Goal: Task Accomplishment & Management: Manage account settings

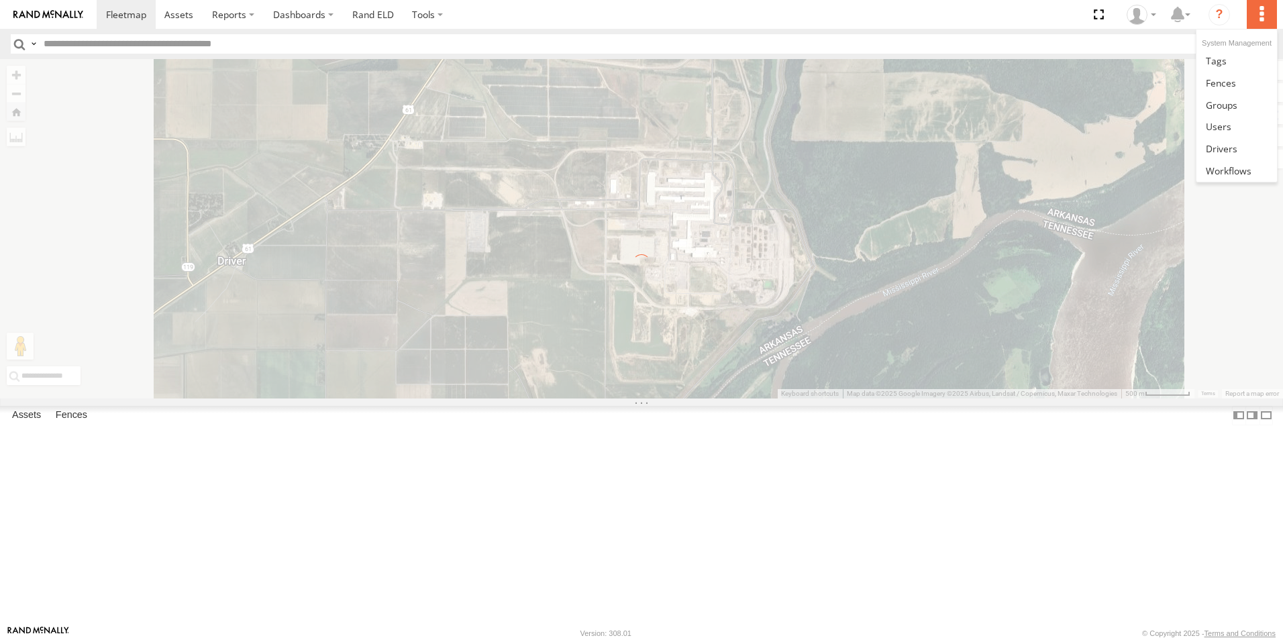
click at [1261, 10] on label at bounding box center [1262, 14] width 30 height 29
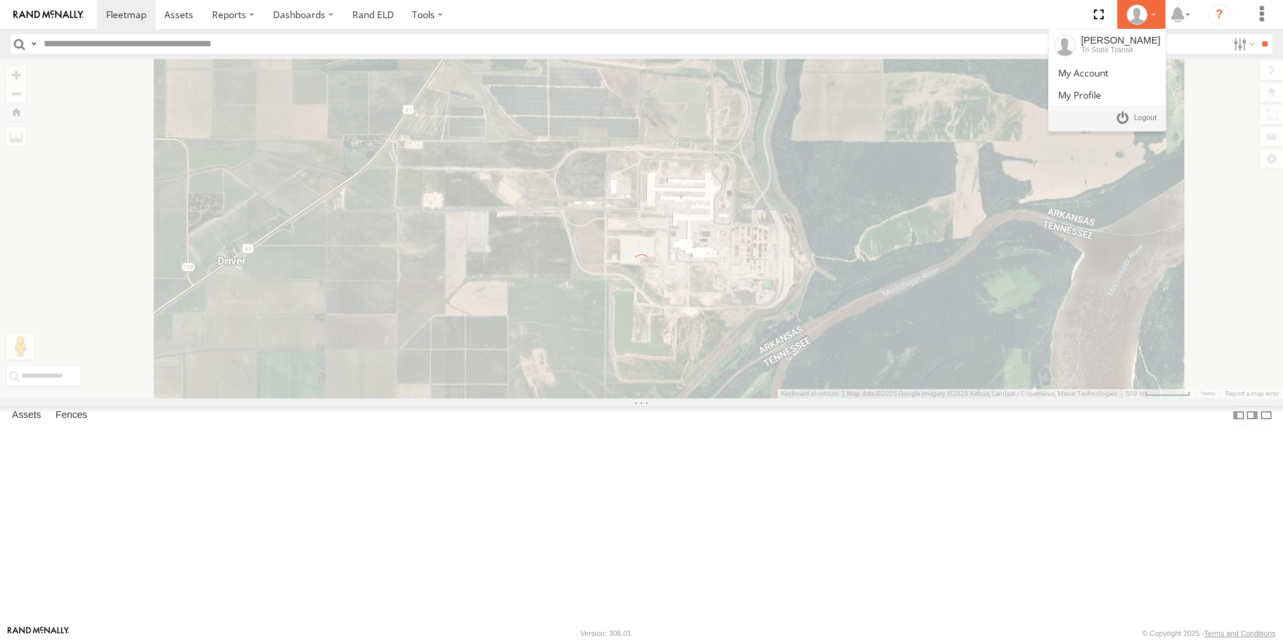
click at [1150, 11] on div at bounding box center [1141, 15] width 39 height 20
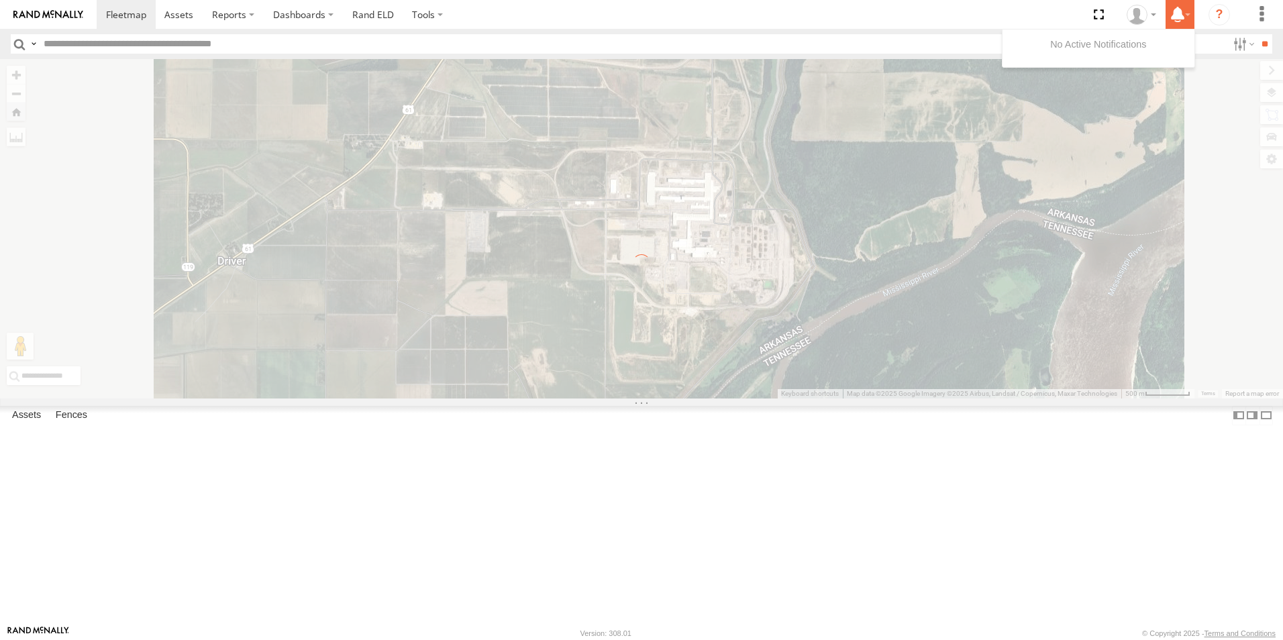
click at [1186, 16] on label at bounding box center [1180, 14] width 29 height 29
click at [1214, 17] on icon "?" at bounding box center [1219, 14] width 21 height 21
click at [131, 7] on link at bounding box center [126, 14] width 59 height 29
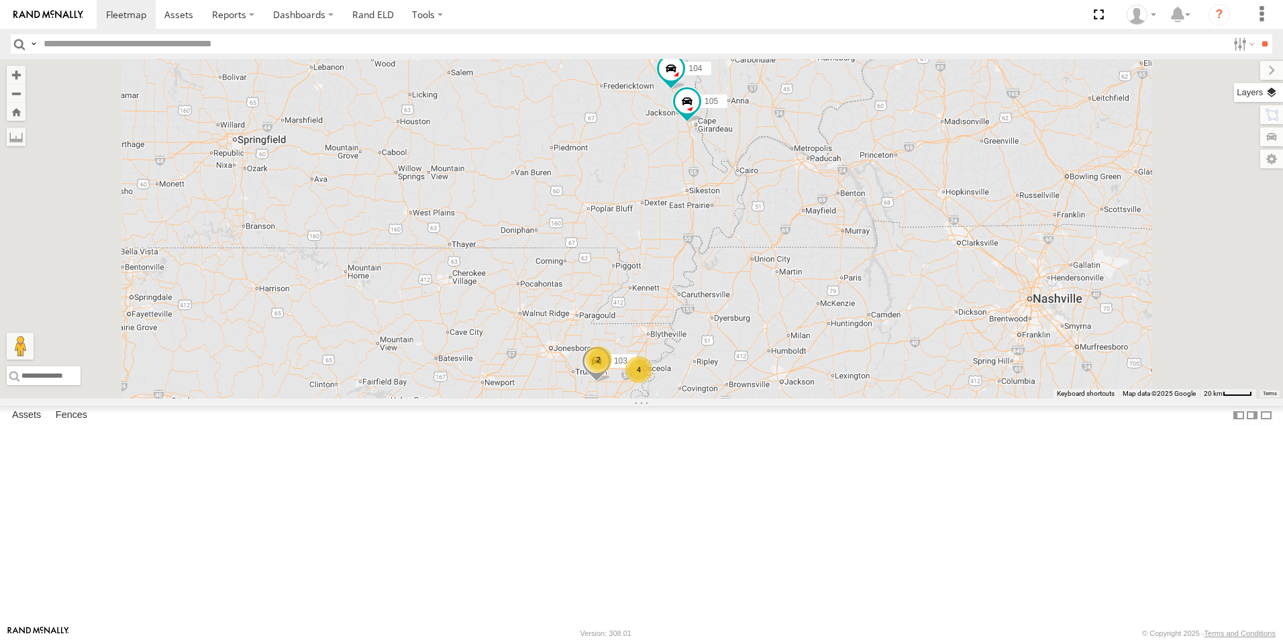
click at [1275, 93] on label at bounding box center [1258, 92] width 49 height 19
click at [0, 0] on span "Basemaps" at bounding box center [0, 0] width 0 height 0
click at [0, 0] on span "Satellite + Roadmap" at bounding box center [0, 0] width 0 height 0
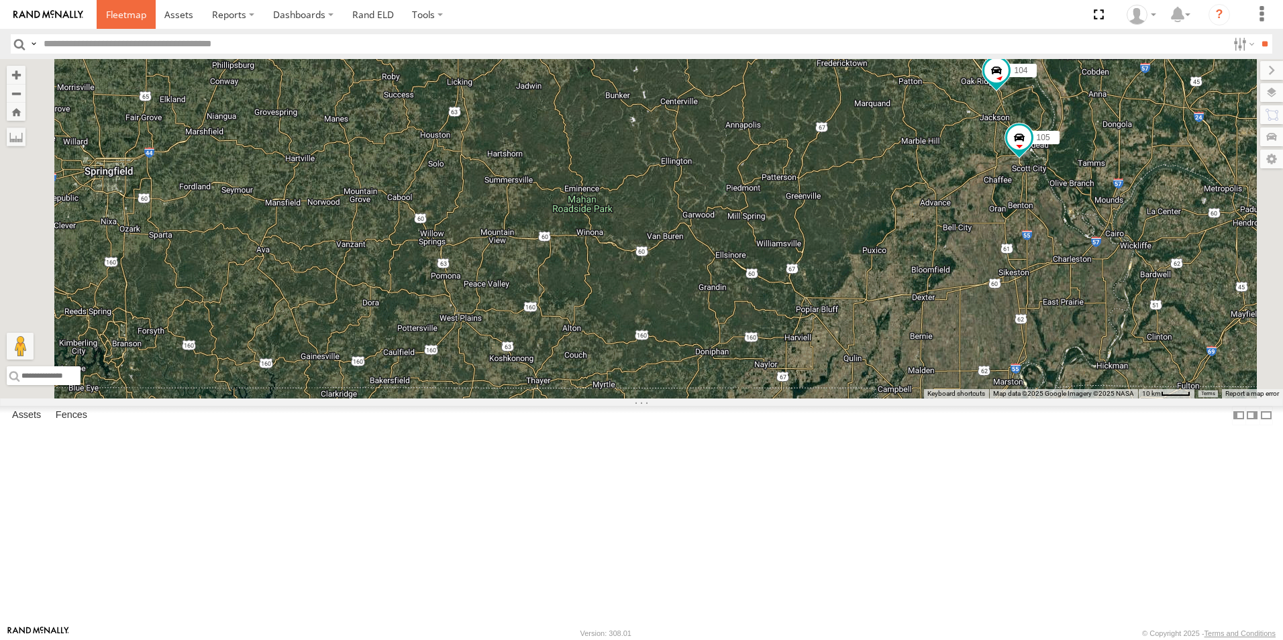
click at [136, 15] on span at bounding box center [126, 14] width 40 height 13
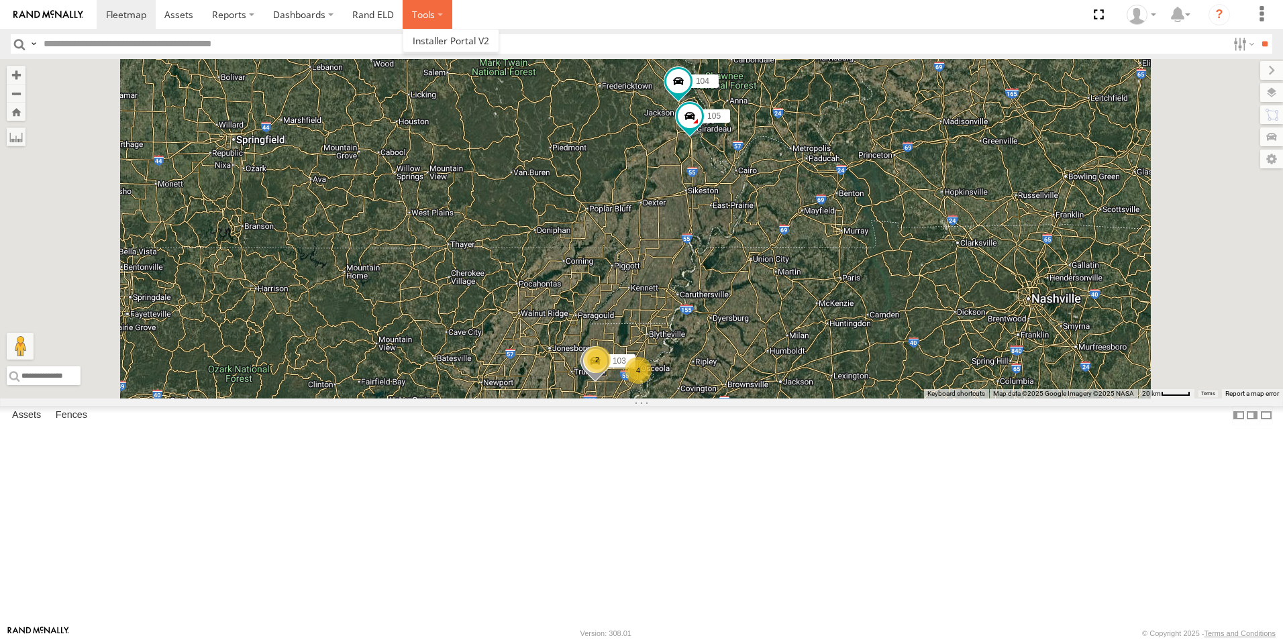
click at [417, 14] on label at bounding box center [428, 14] width 50 height 29
click at [430, 39] on span at bounding box center [451, 40] width 77 height 13
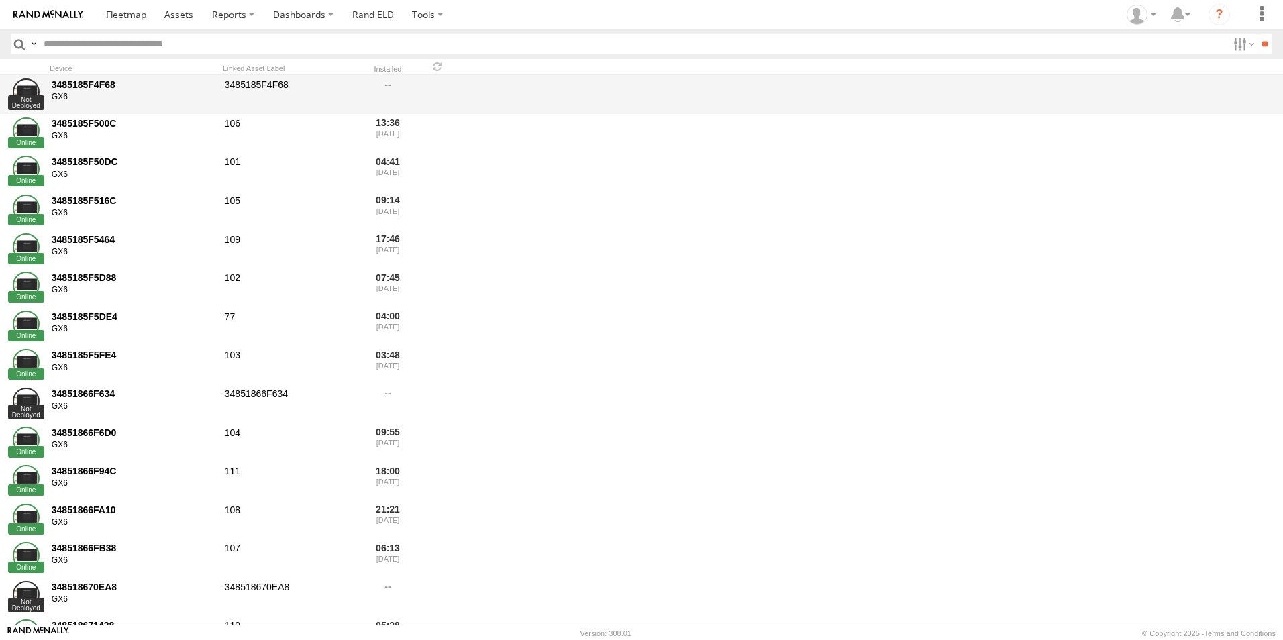
click at [206, 91] on div "3485185F4F68" at bounding box center [134, 85] width 164 height 12
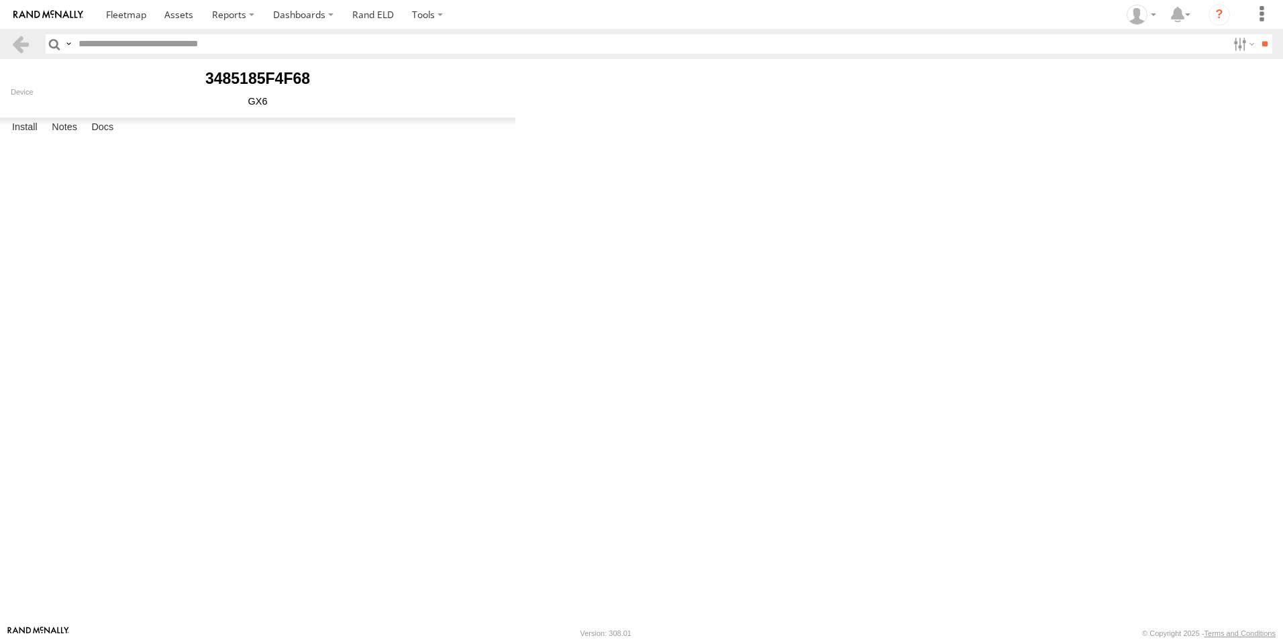
type input "**********"
click at [0, 0] on link "Uninstall" at bounding box center [0, 0] width 0 height 0
click at [0, 0] on button "Proceed" at bounding box center [0, 0] width 0 height 0
click at [0, 0] on button "OK" at bounding box center [0, 0] width 0 height 0
click at [0, 0] on input "text" at bounding box center [0, 0] width 0 height 0
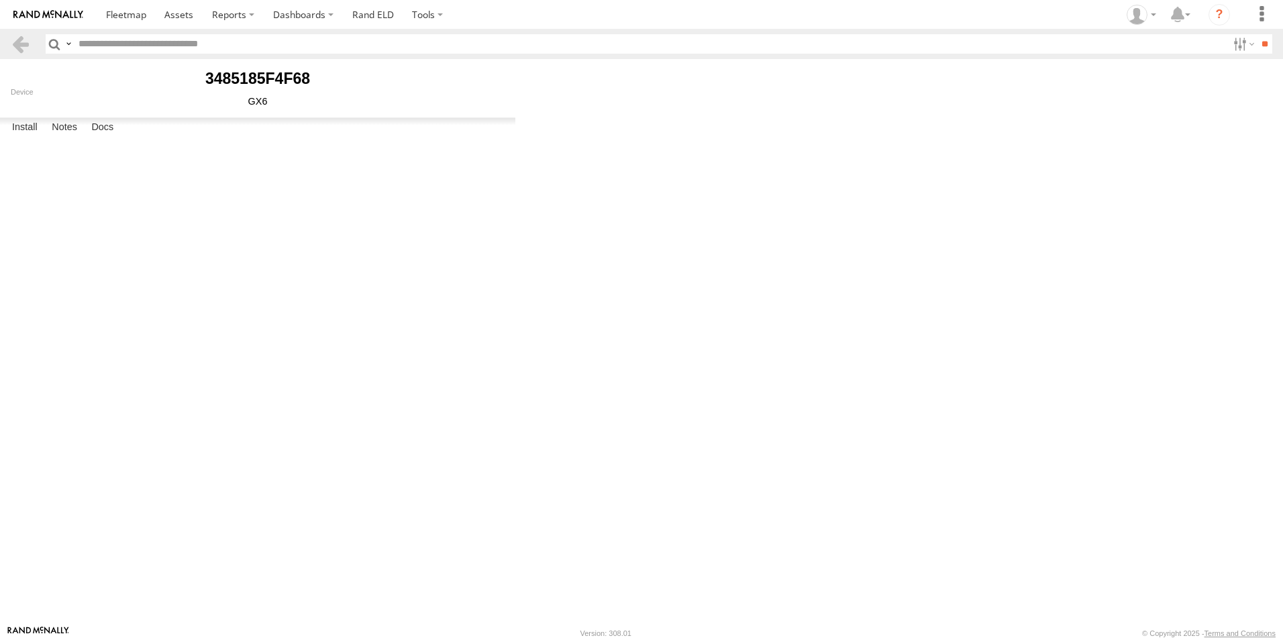
type input "***"
click at [0, 0] on select "******* ******** ****** *** **" at bounding box center [0, 0] width 0 height 0
select select "******"
click at [0, 0] on select "******* ******** ****** *** **" at bounding box center [0, 0] width 0 height 0
click at [0, 0] on input "text" at bounding box center [0, 0] width 0 height 0
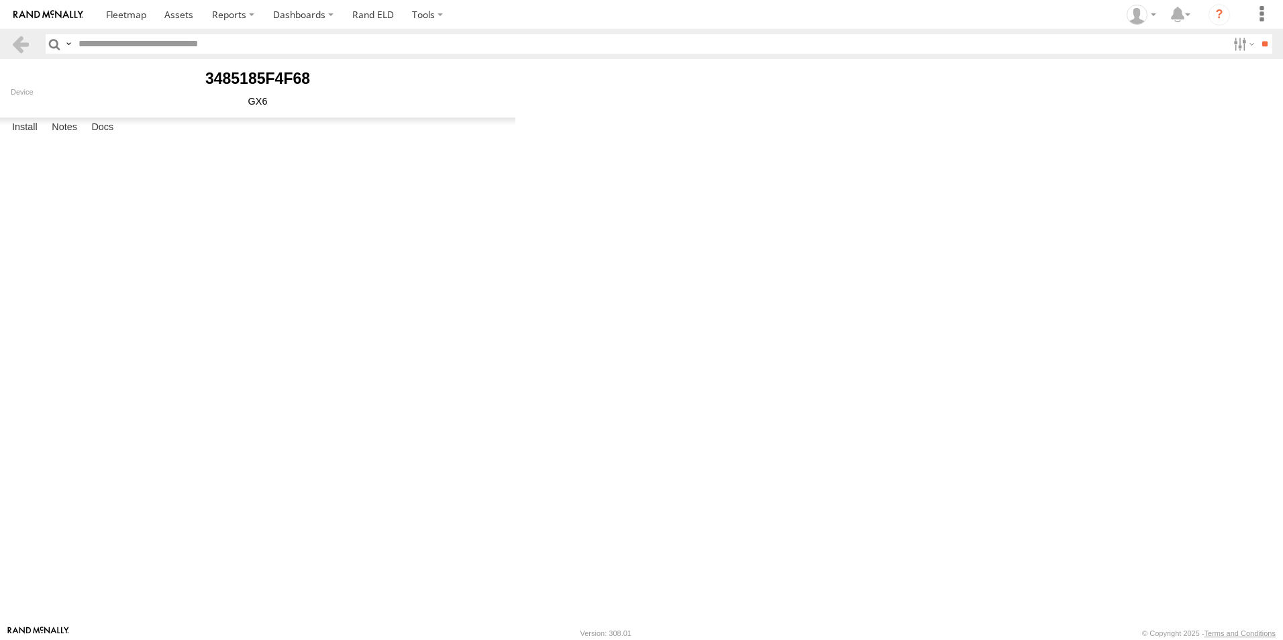
type input "**********"
click at [0, 0] on input "text" at bounding box center [0, 0] width 0 height 0
type input "**********"
click at [118, 17] on span at bounding box center [126, 14] width 40 height 13
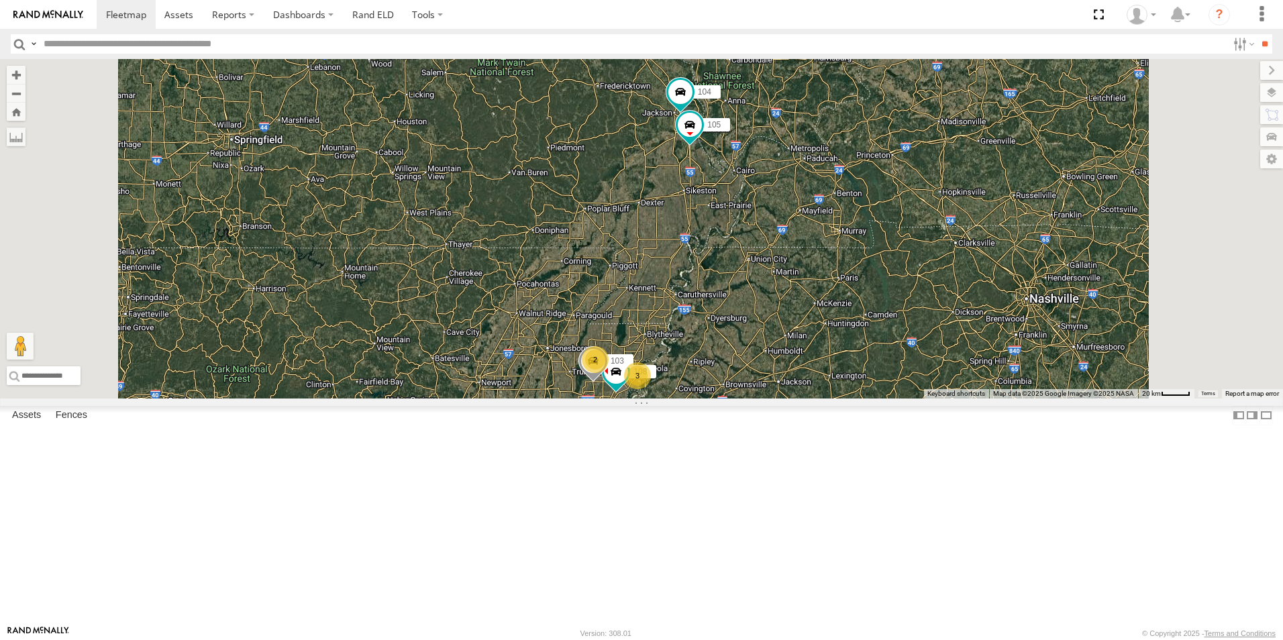
click at [0, 0] on span at bounding box center [0, 0] width 0 height 0
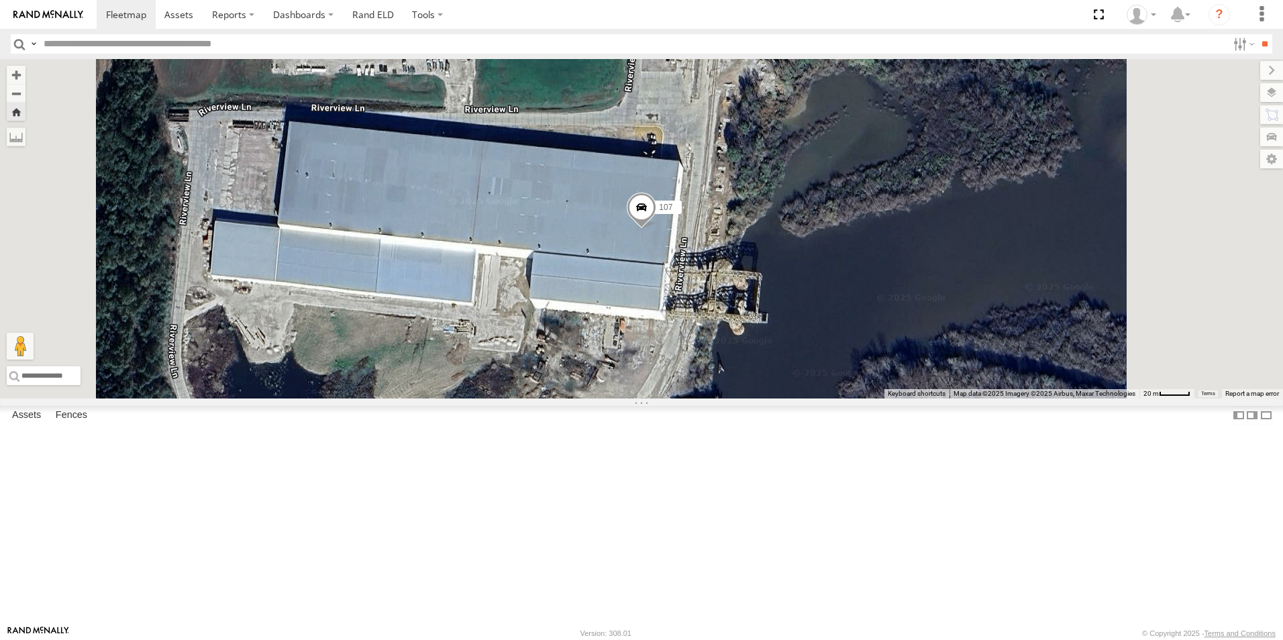
click at [0, 0] on span at bounding box center [0, 0] width 0 height 0
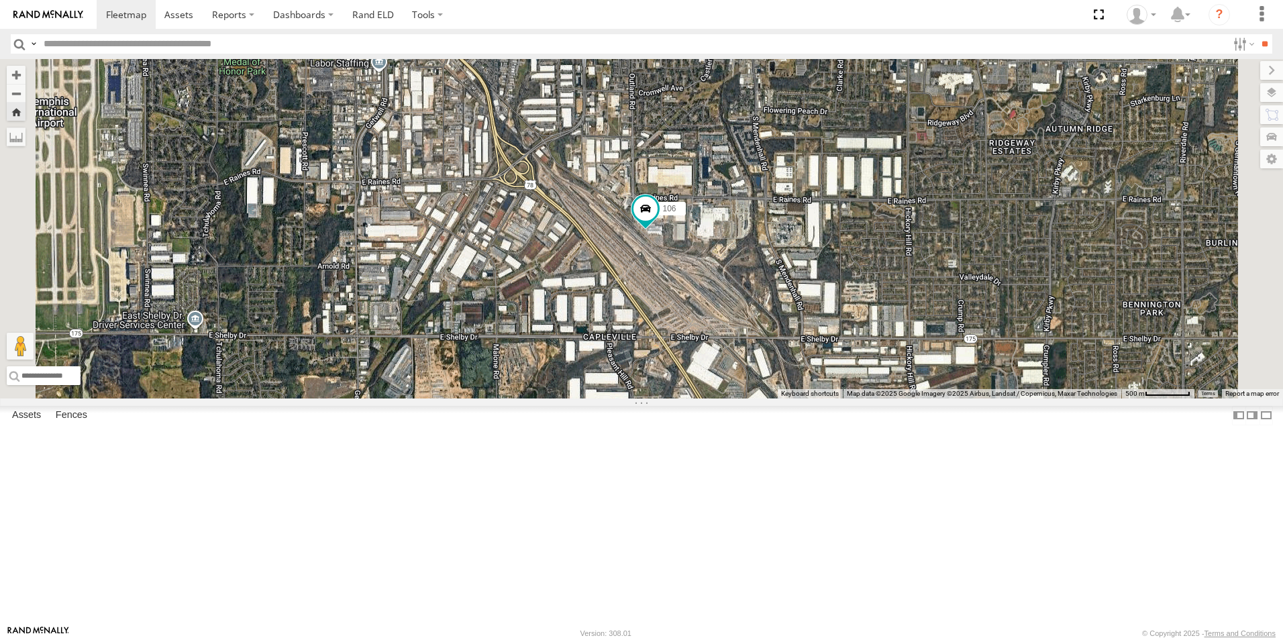
click at [0, 0] on span at bounding box center [0, 0] width 0 height 0
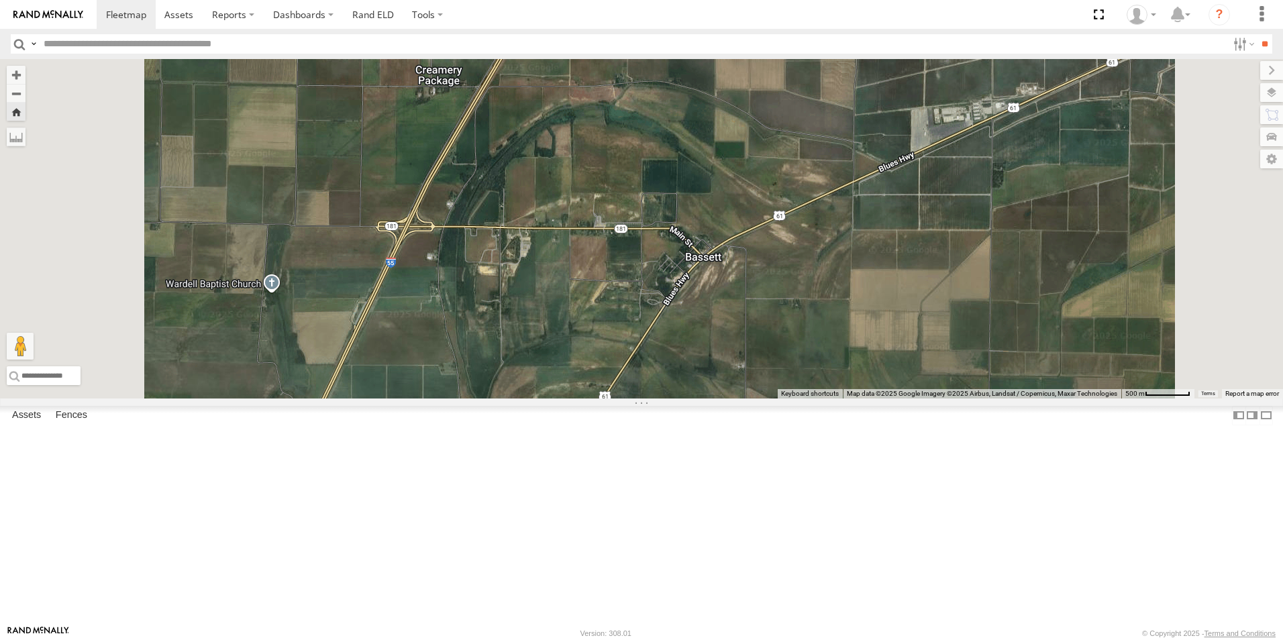
click at [0, 0] on span at bounding box center [0, 0] width 0 height 0
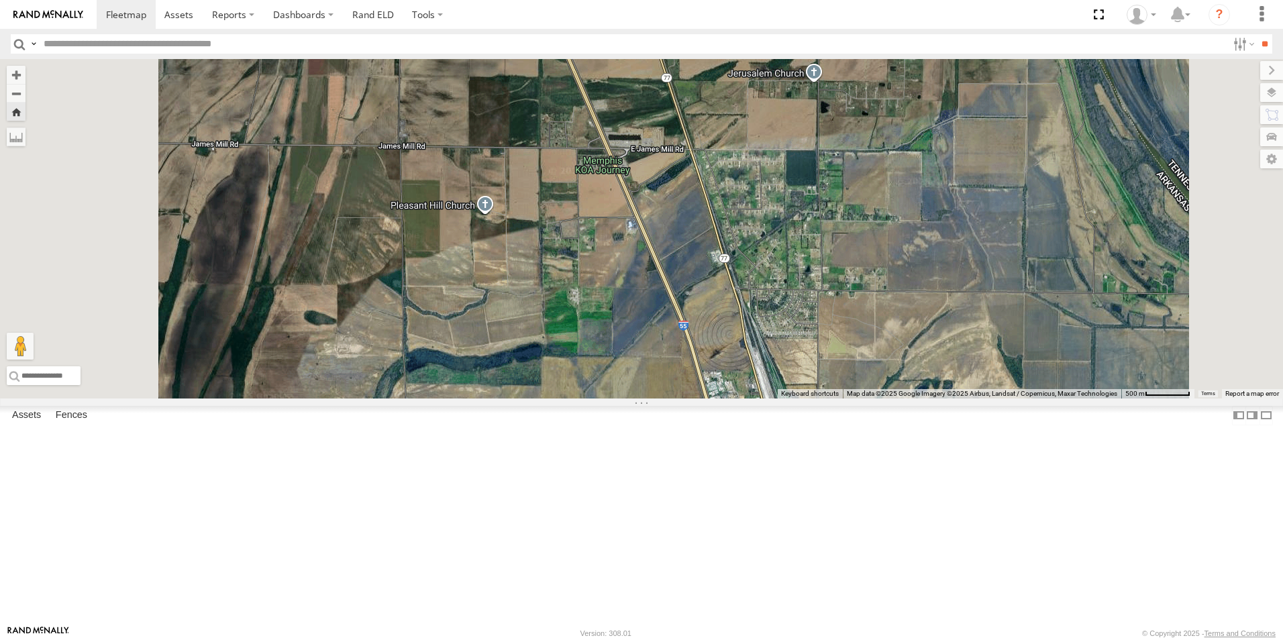
click at [0, 0] on span at bounding box center [0, 0] width 0 height 0
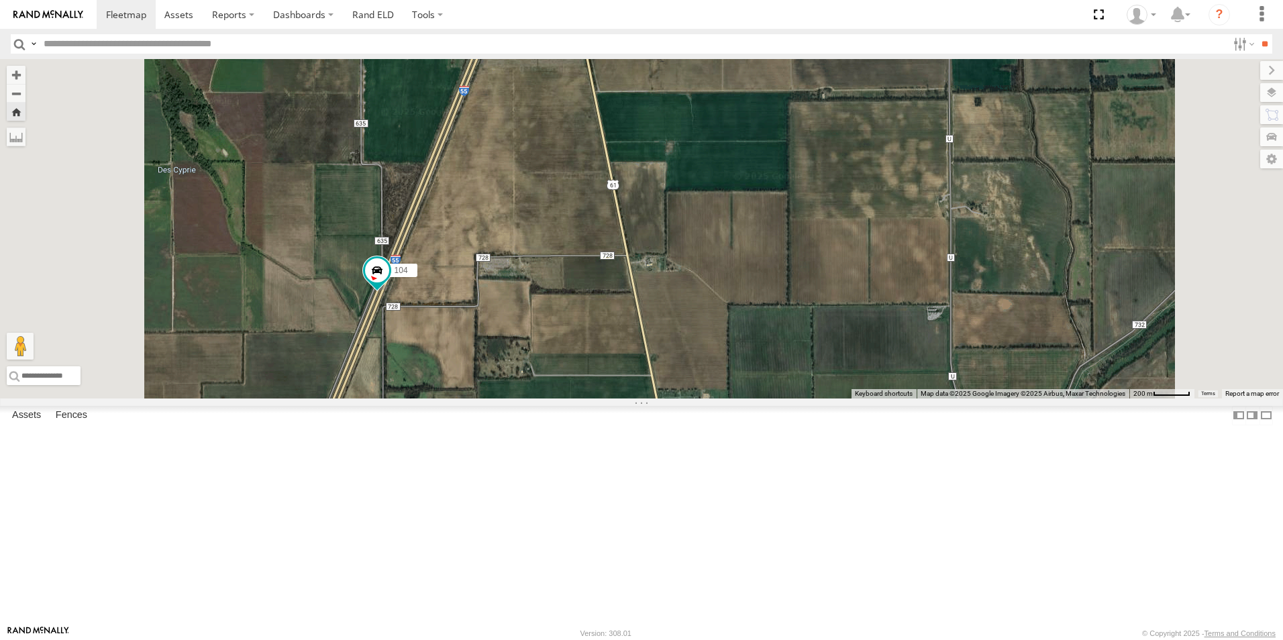
click at [0, 0] on span at bounding box center [0, 0] width 0 height 0
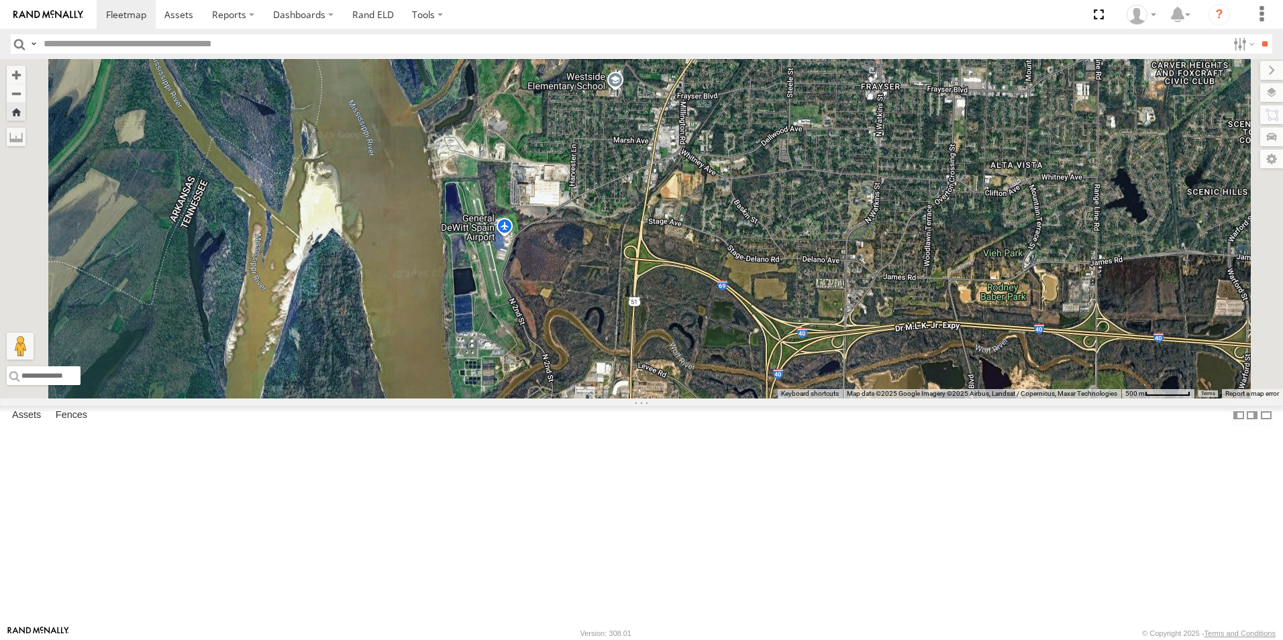
click at [0, 0] on span at bounding box center [0, 0] width 0 height 0
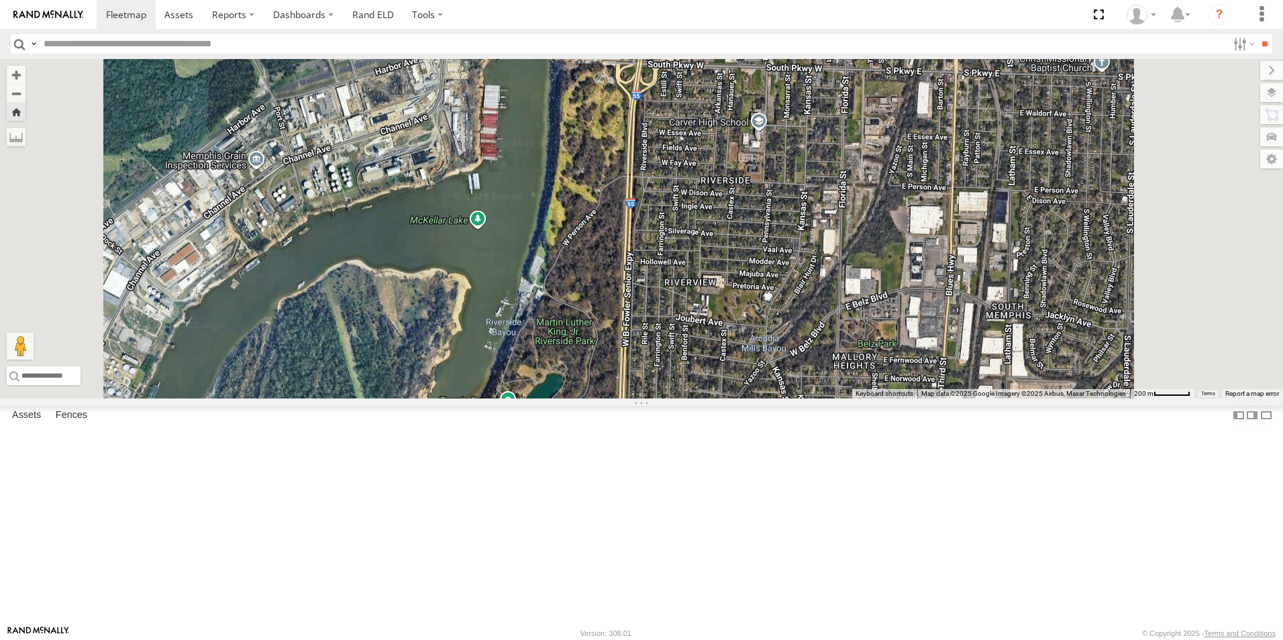
click at [0, 0] on span at bounding box center [0, 0] width 0 height 0
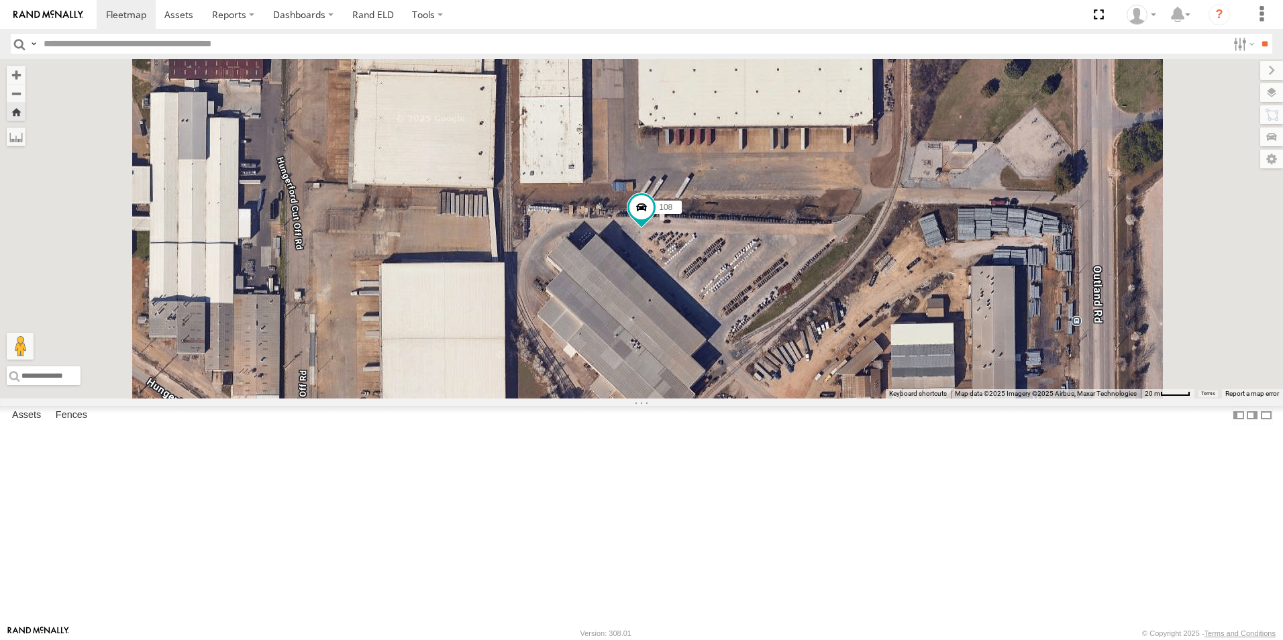
click at [0, 0] on span at bounding box center [0, 0] width 0 height 0
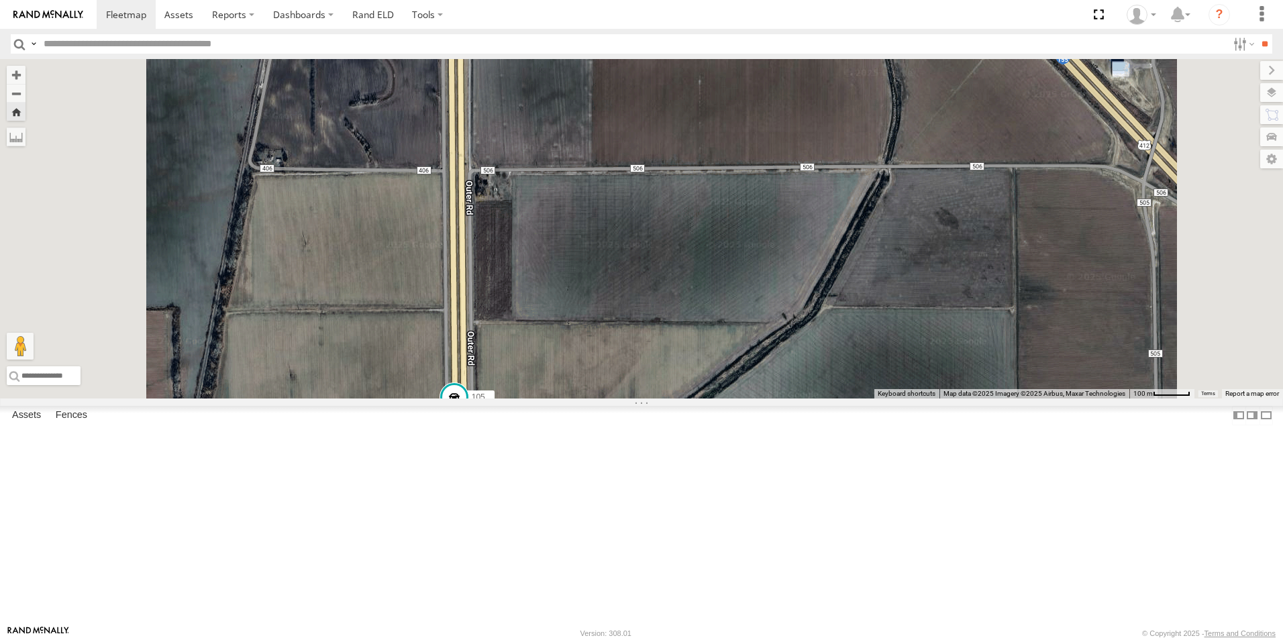
drag, startPoint x: 575, startPoint y: 471, endPoint x: 570, endPoint y: 252, distance: 218.8
click at [569, 253] on div "105" at bounding box center [641, 229] width 1283 height 340
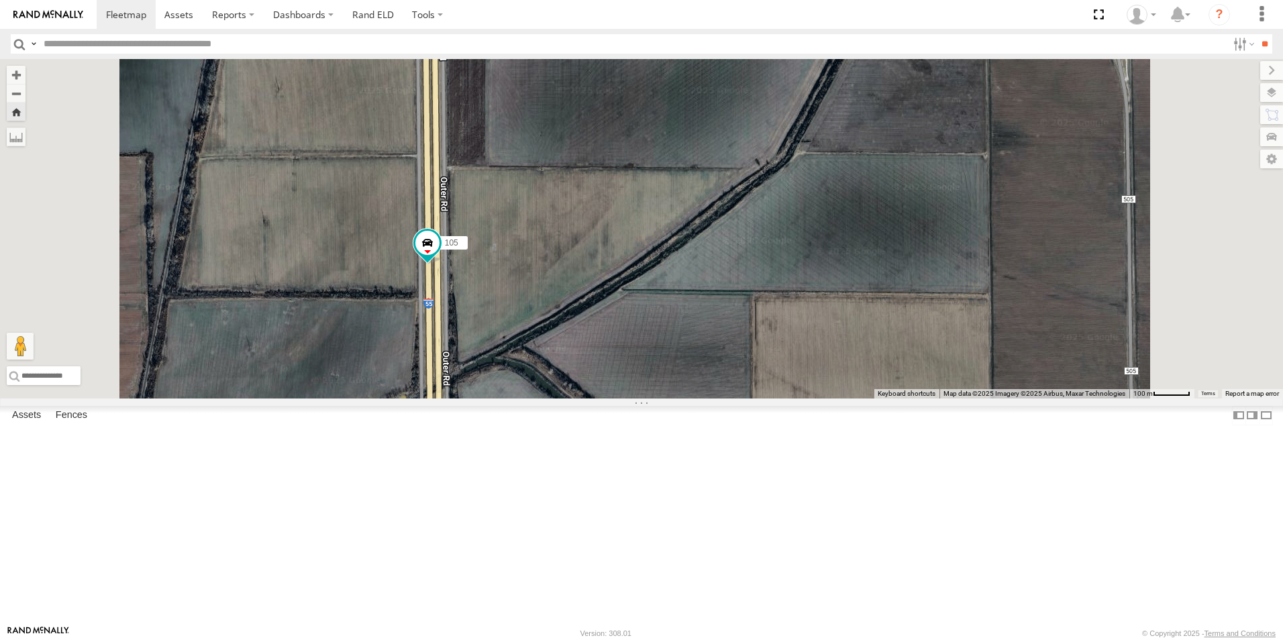
drag, startPoint x: 593, startPoint y: 372, endPoint x: 569, endPoint y: 234, distance: 139.7
click at [568, 238] on div "105" at bounding box center [641, 229] width 1283 height 340
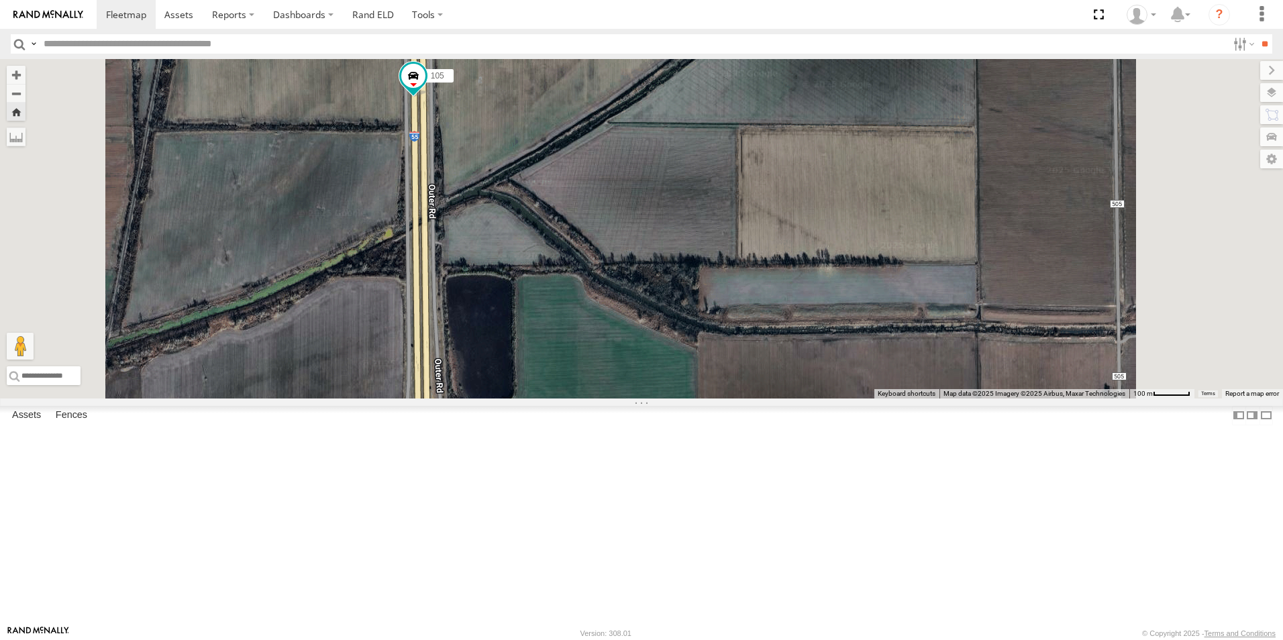
drag, startPoint x: 569, startPoint y: 430, endPoint x: 560, endPoint y: 322, distance: 108.4
click at [558, 322] on div "105" at bounding box center [641, 229] width 1283 height 340
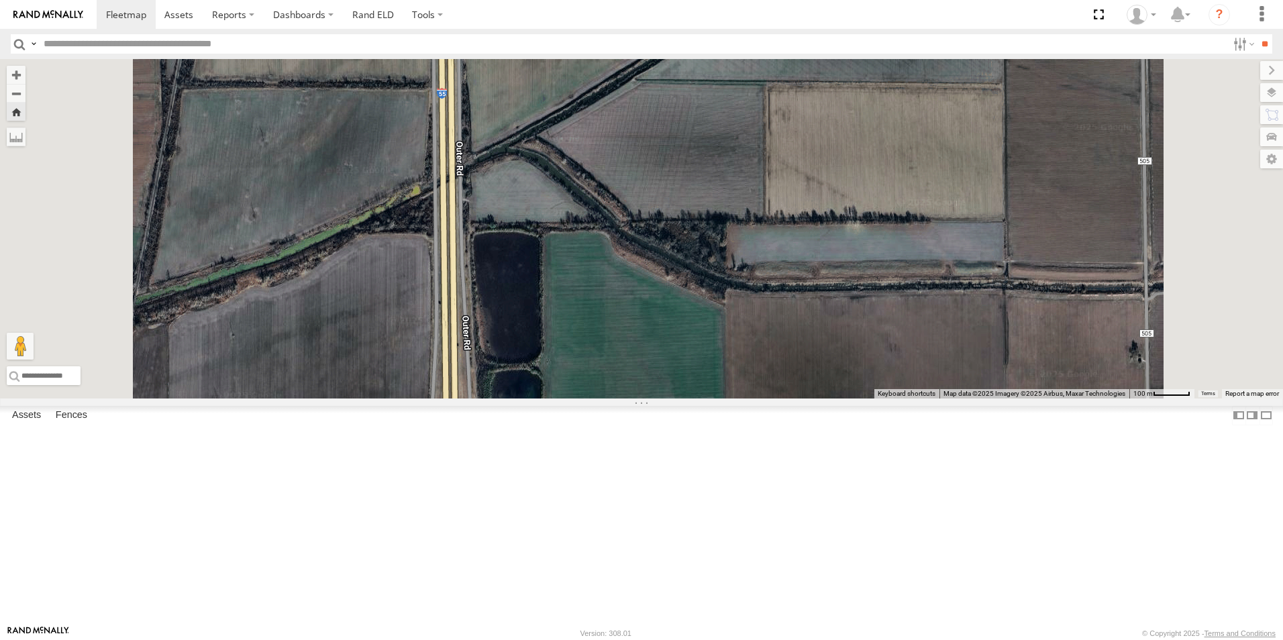
drag, startPoint x: 521, startPoint y: 376, endPoint x: 547, endPoint y: 337, distance: 47.5
click at [545, 337] on div "105" at bounding box center [641, 229] width 1283 height 340
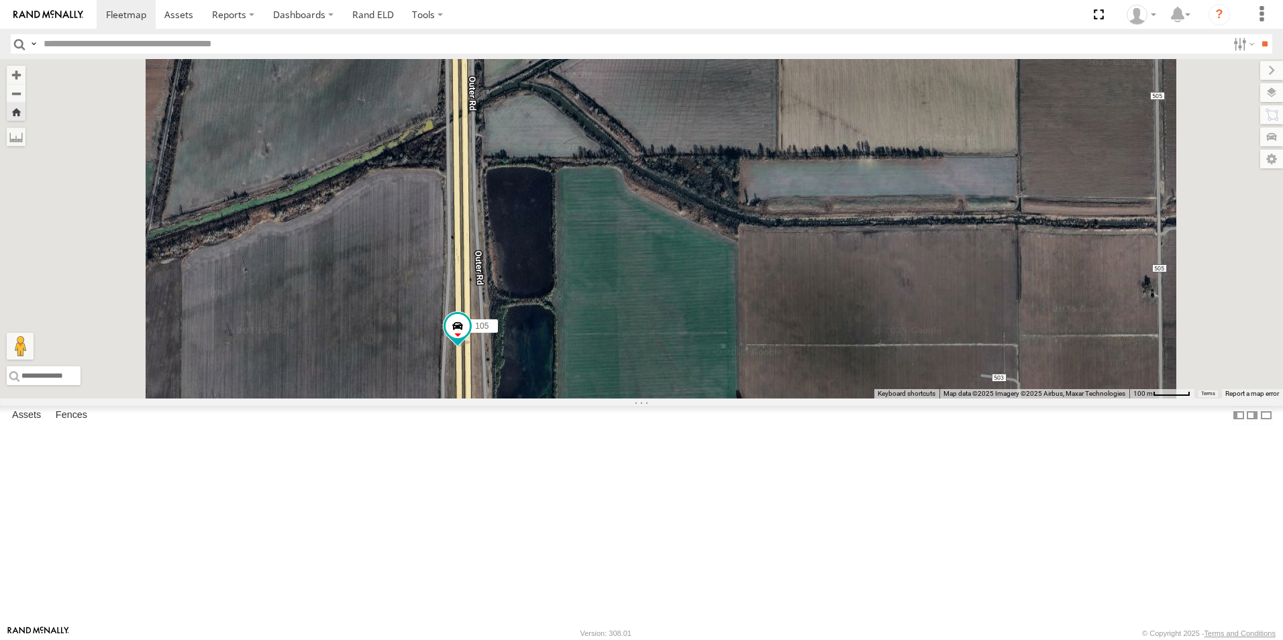
drag, startPoint x: 507, startPoint y: 418, endPoint x: 526, endPoint y: 308, distance: 111.8
click at [523, 331] on div "105" at bounding box center [641, 229] width 1283 height 340
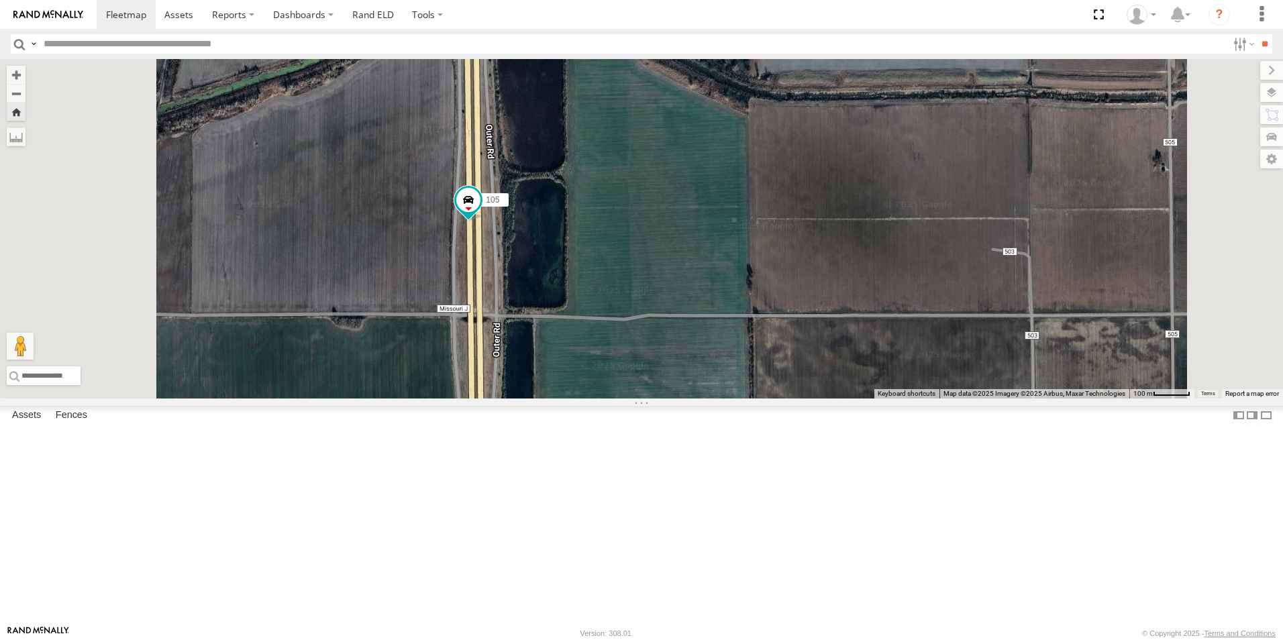
drag, startPoint x: 531, startPoint y: 405, endPoint x: 533, endPoint y: 340, distance: 65.1
click at [533, 342] on div "105" at bounding box center [641, 229] width 1283 height 340
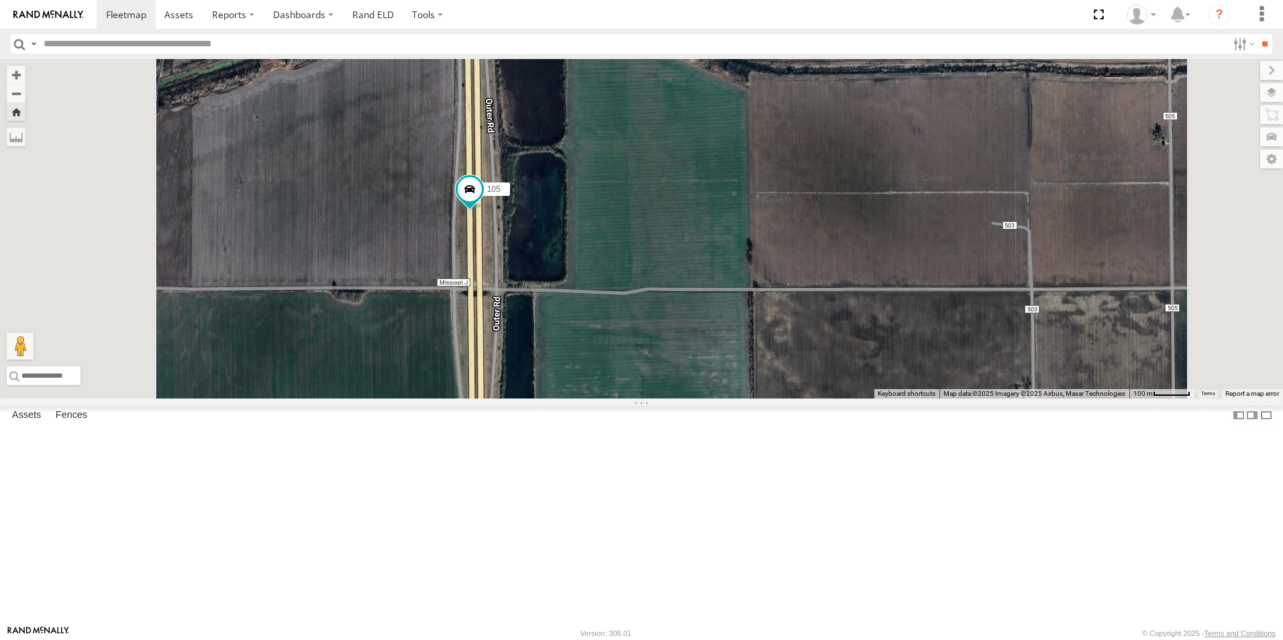
click at [0, 0] on span at bounding box center [0, 0] width 0 height 0
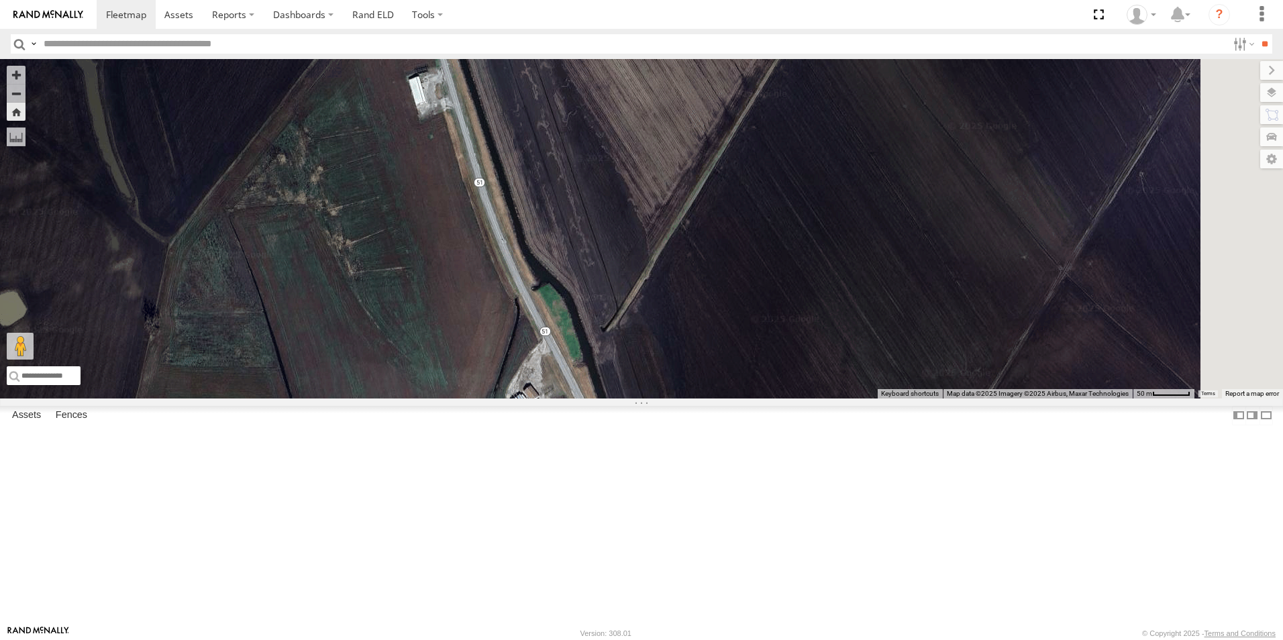
drag, startPoint x: 572, startPoint y: 415, endPoint x: 534, endPoint y: 295, distance: 126.1
click at [534, 295] on div "107" at bounding box center [641, 229] width 1283 height 340
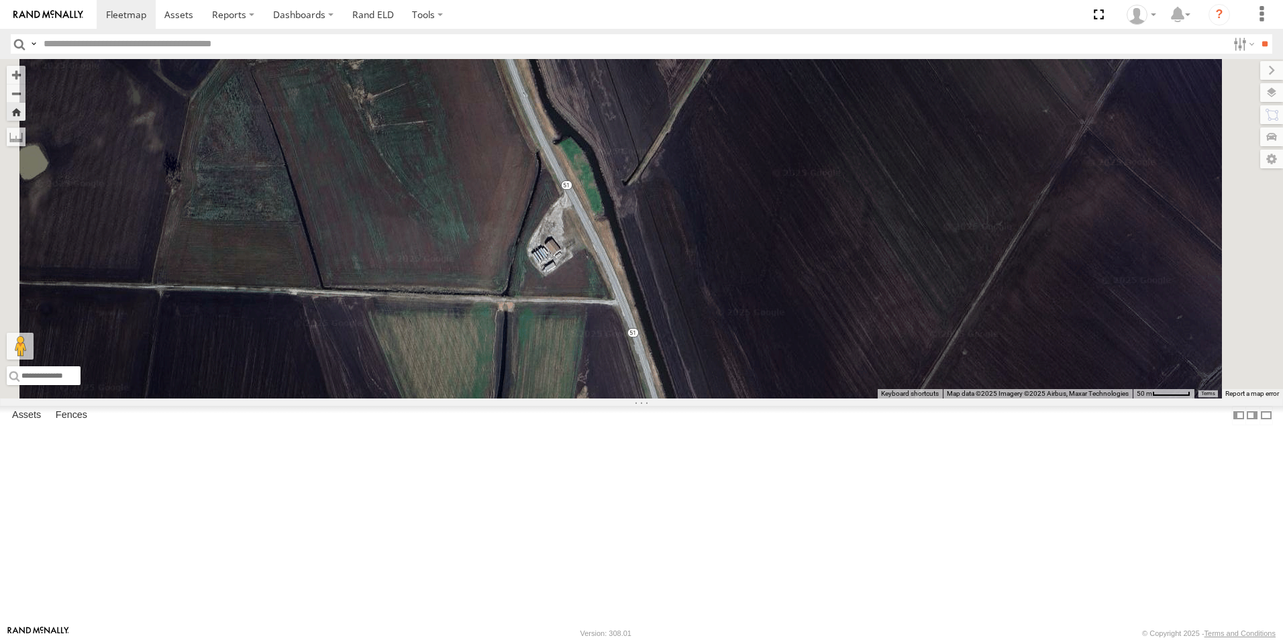
drag, startPoint x: 542, startPoint y: 325, endPoint x: 554, endPoint y: 167, distance: 158.8
click at [555, 169] on div "107" at bounding box center [641, 229] width 1283 height 340
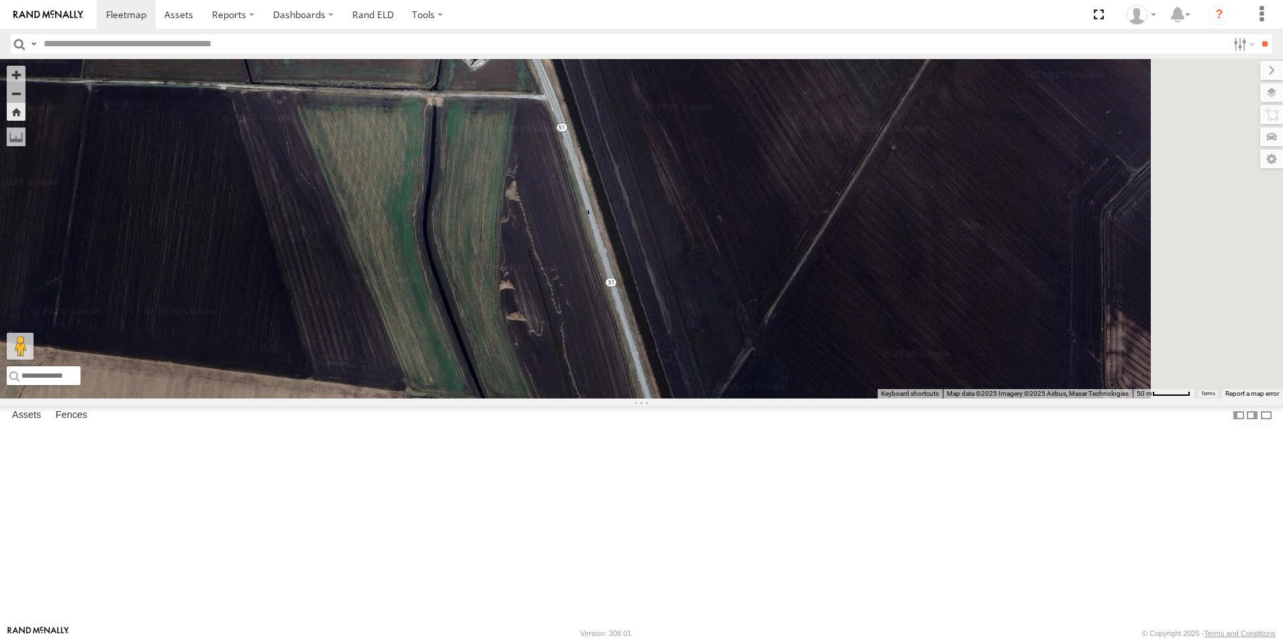
drag, startPoint x: 599, startPoint y: 316, endPoint x: 532, endPoint y: 140, distance: 188.2
click at [533, 143] on div "107" at bounding box center [641, 229] width 1283 height 340
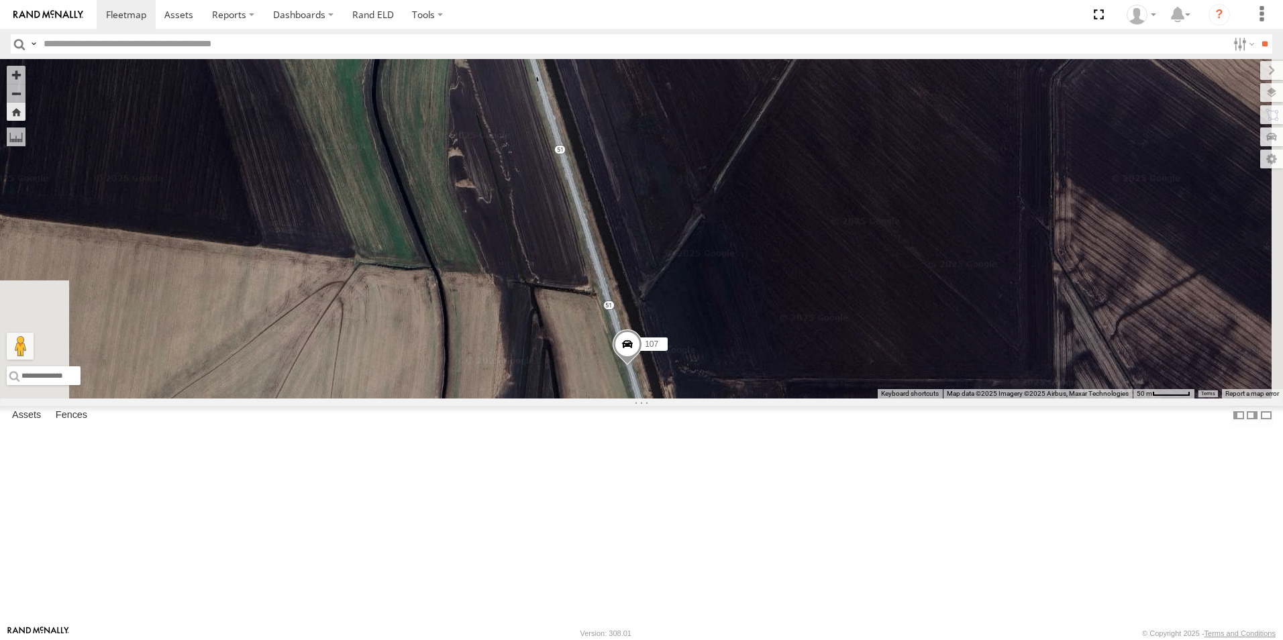
drag, startPoint x: 564, startPoint y: 245, endPoint x: 534, endPoint y: 151, distance: 98.7
click at [537, 158] on div "107" at bounding box center [641, 229] width 1283 height 340
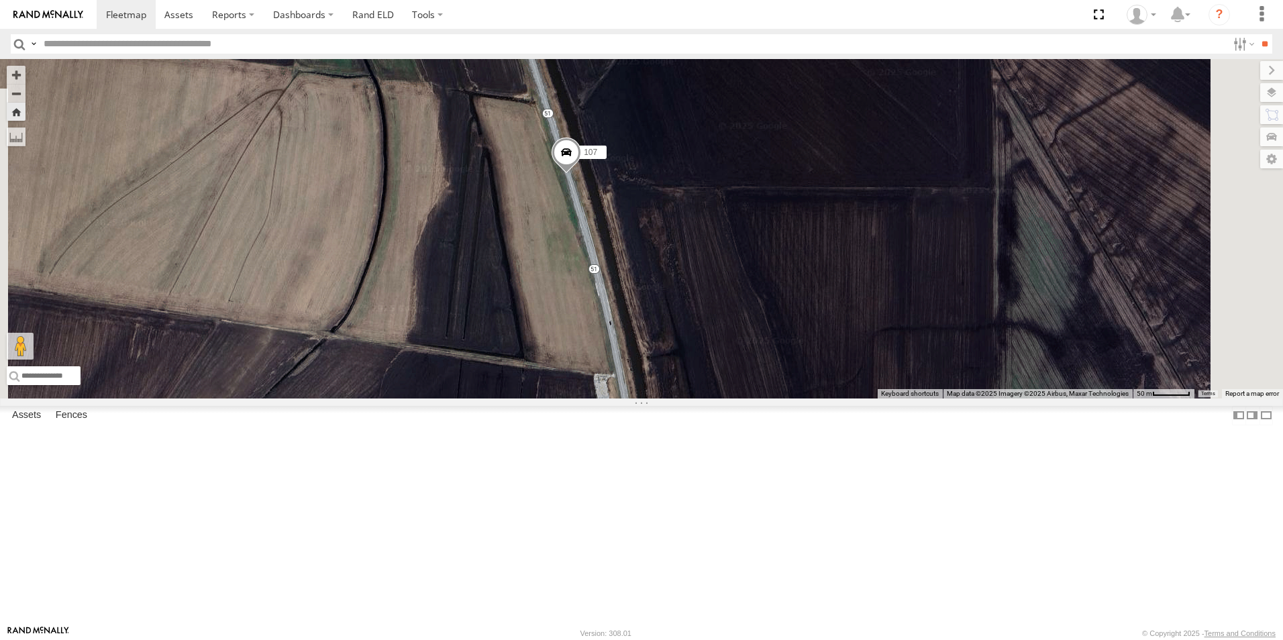
drag, startPoint x: 585, startPoint y: 300, endPoint x: 542, endPoint y: 201, distance: 108.5
click at [558, 228] on div "107" at bounding box center [641, 229] width 1283 height 340
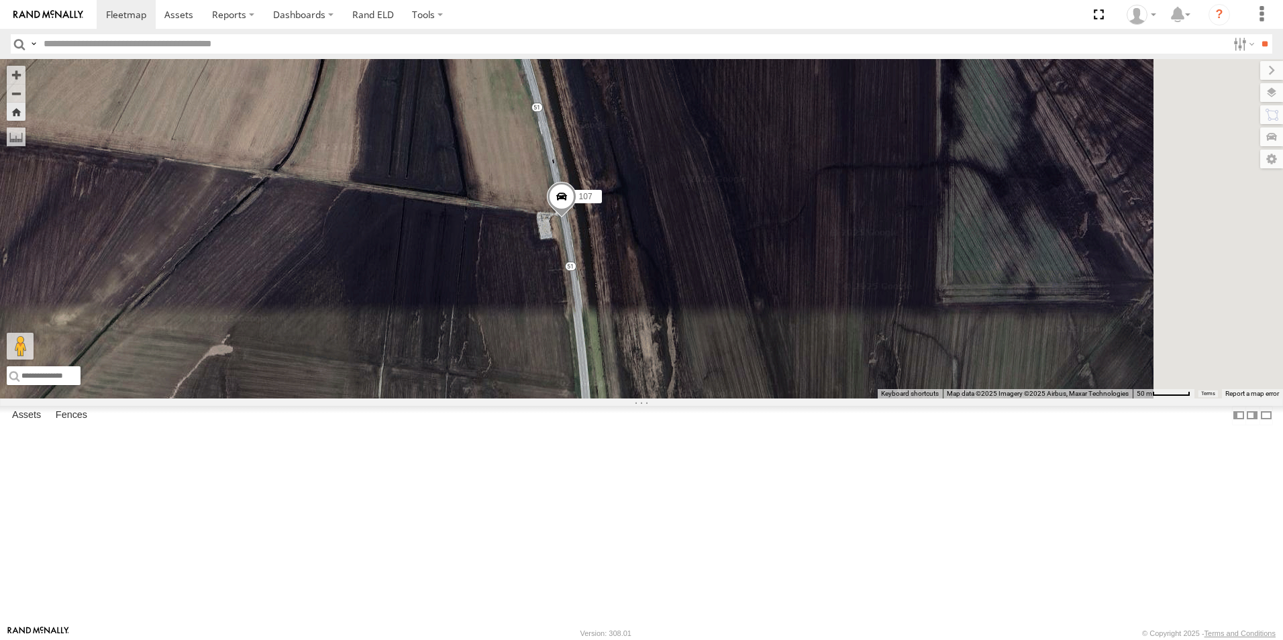
drag, startPoint x: 615, startPoint y: 373, endPoint x: 609, endPoint y: 300, distance: 73.5
click at [609, 301] on div "107" at bounding box center [641, 229] width 1283 height 340
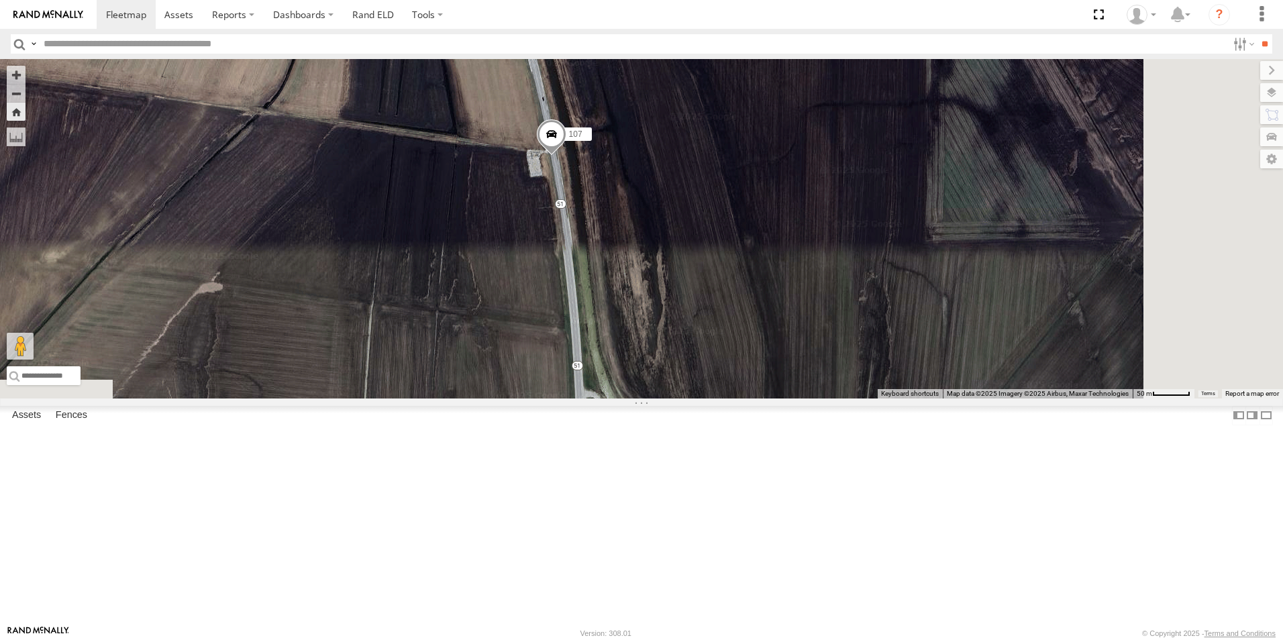
click at [614, 303] on div "107" at bounding box center [641, 229] width 1283 height 340
